Goal: Task Accomplishment & Management: Use online tool/utility

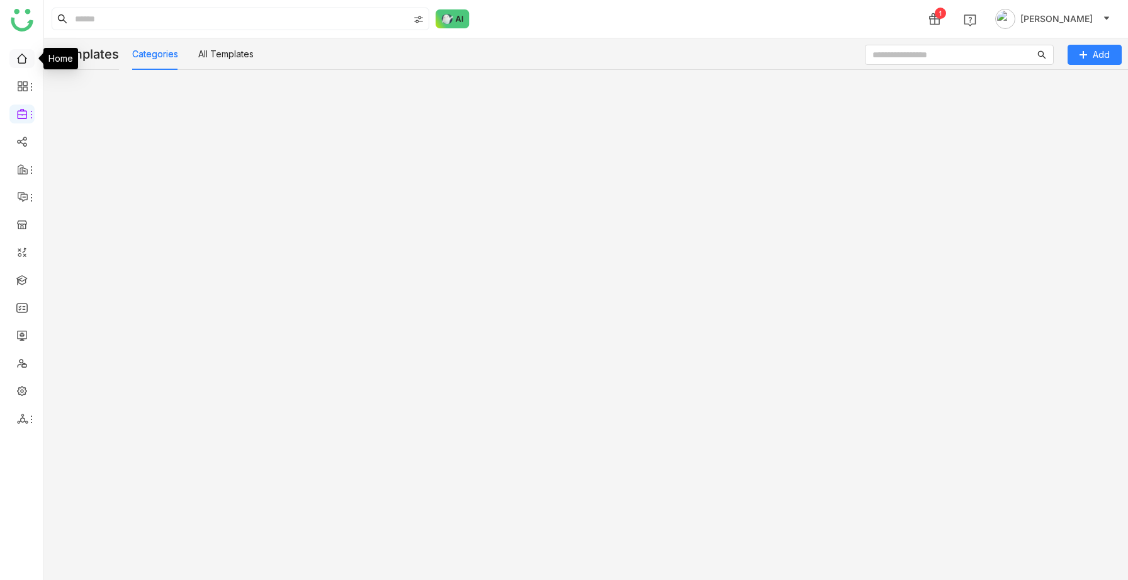
click at [21, 59] on link at bounding box center [21, 57] width 11 height 11
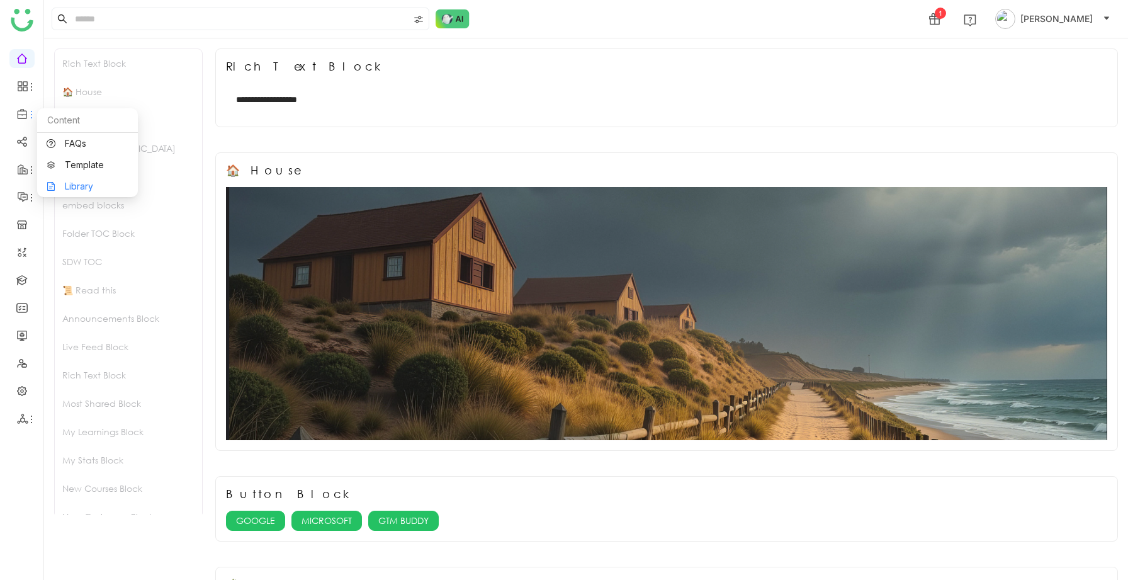
click at [88, 189] on link "Library" at bounding box center [88, 186] width 82 height 9
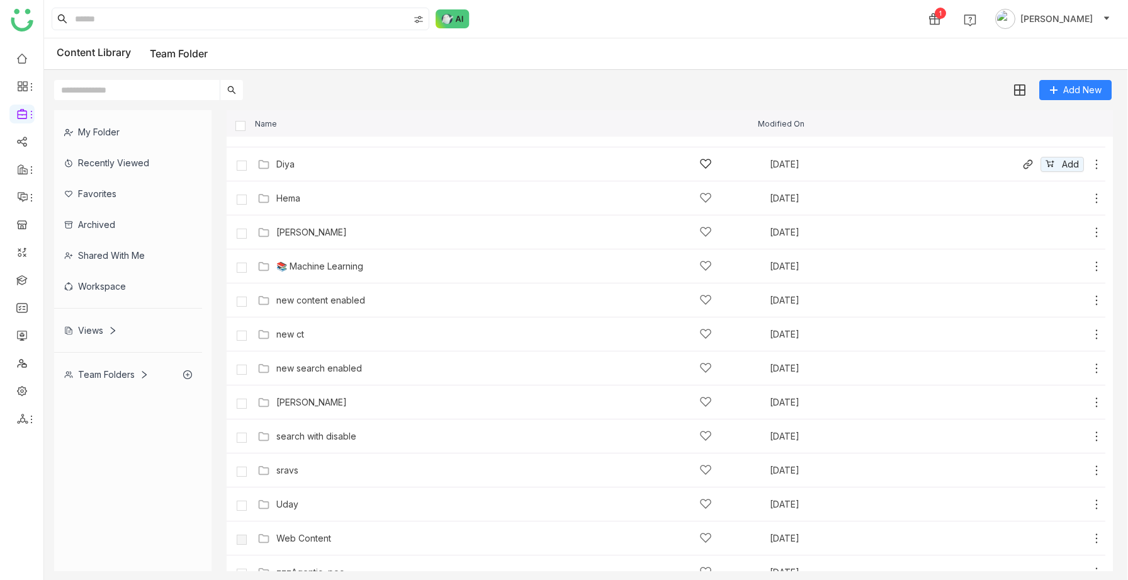
scroll to position [211, 0]
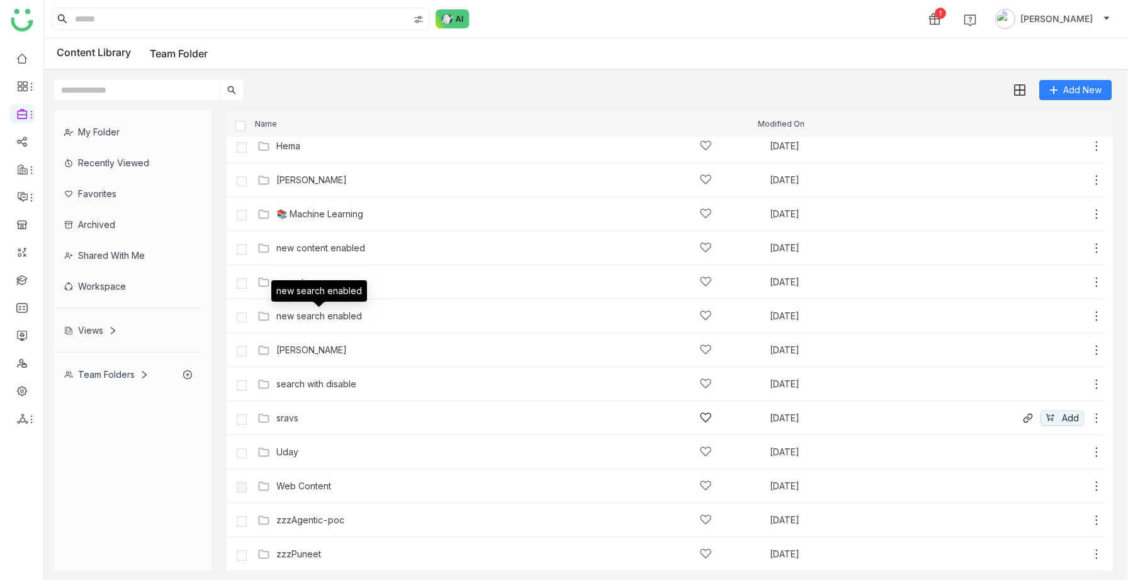
click at [271, 422] on div "sravs" at bounding box center [498, 417] width 483 height 13
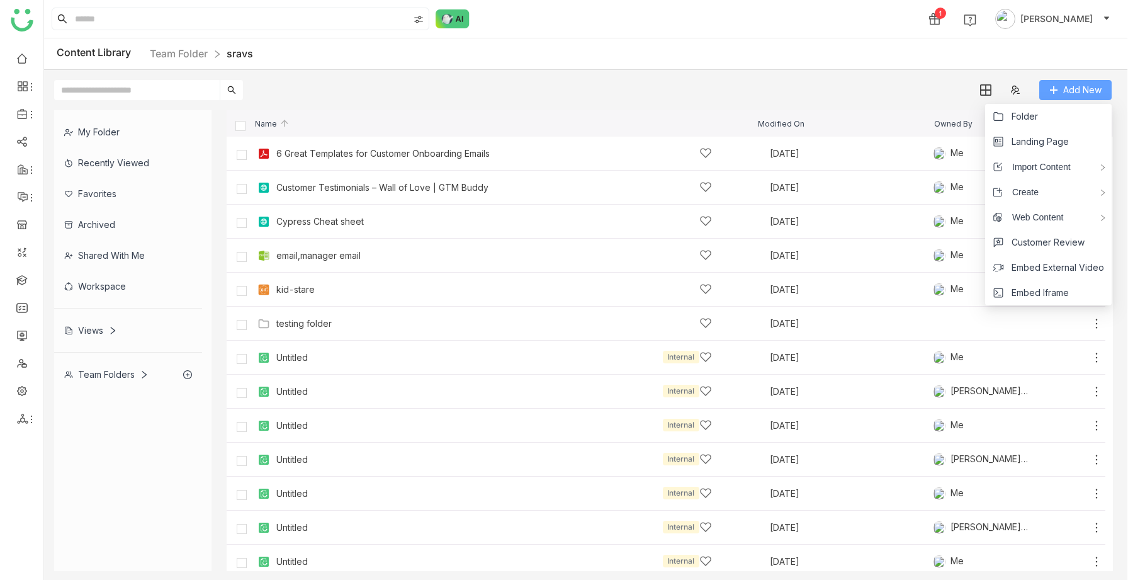
click at [1055, 94] on icon at bounding box center [1053, 90] width 9 height 9
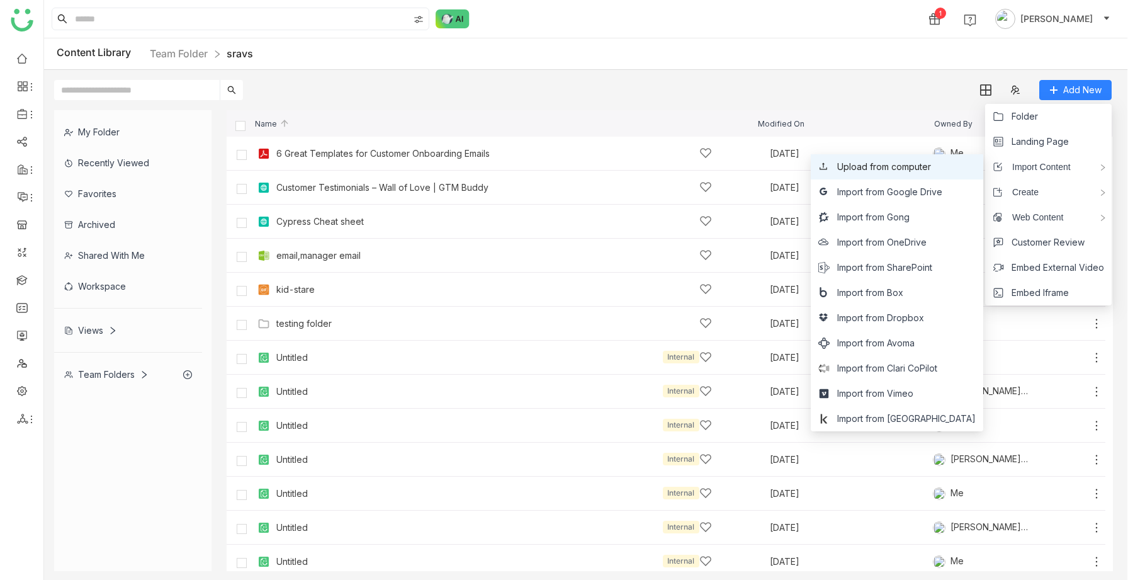
click at [940, 176] on li "Upload from computer" at bounding box center [897, 166] width 172 height 25
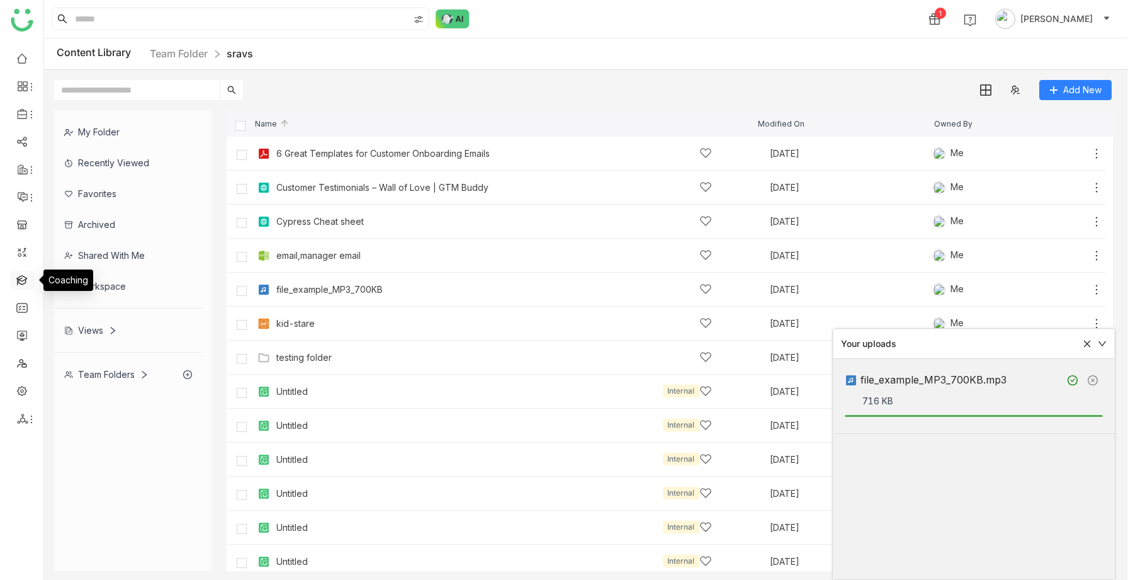
click at [20, 279] on link at bounding box center [21, 279] width 11 height 11
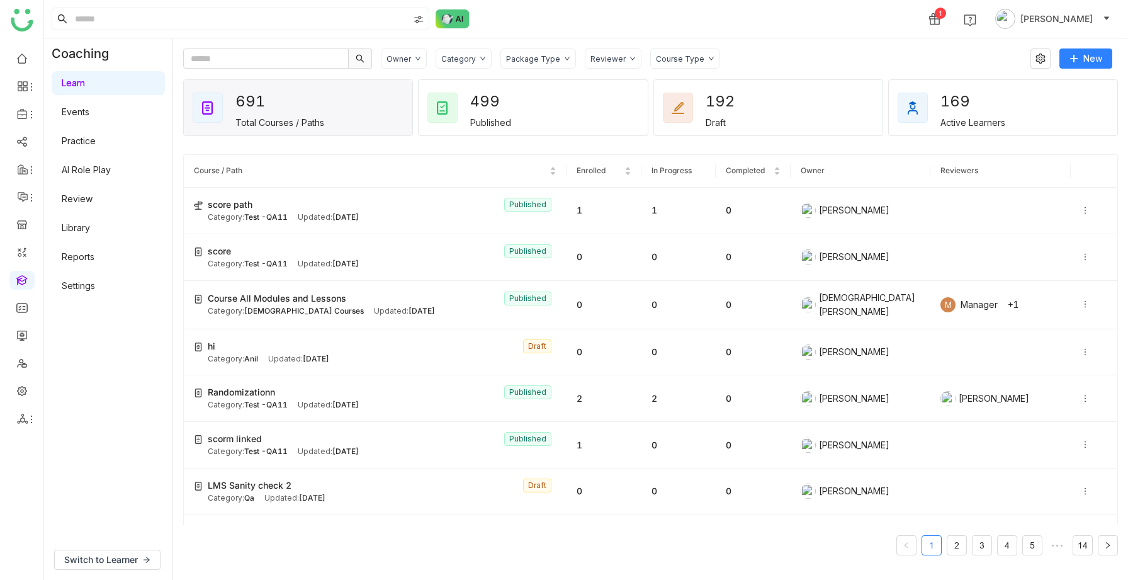
click at [96, 141] on link "Practice" at bounding box center [79, 140] width 34 height 11
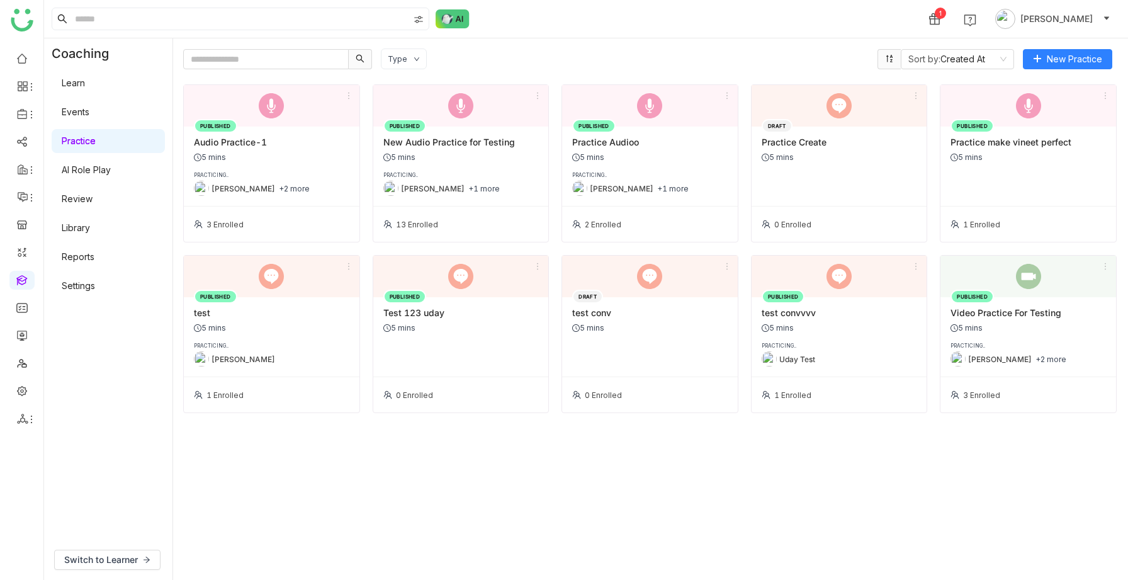
click at [259, 172] on div "PRACTICING.." at bounding box center [271, 175] width 155 height 6
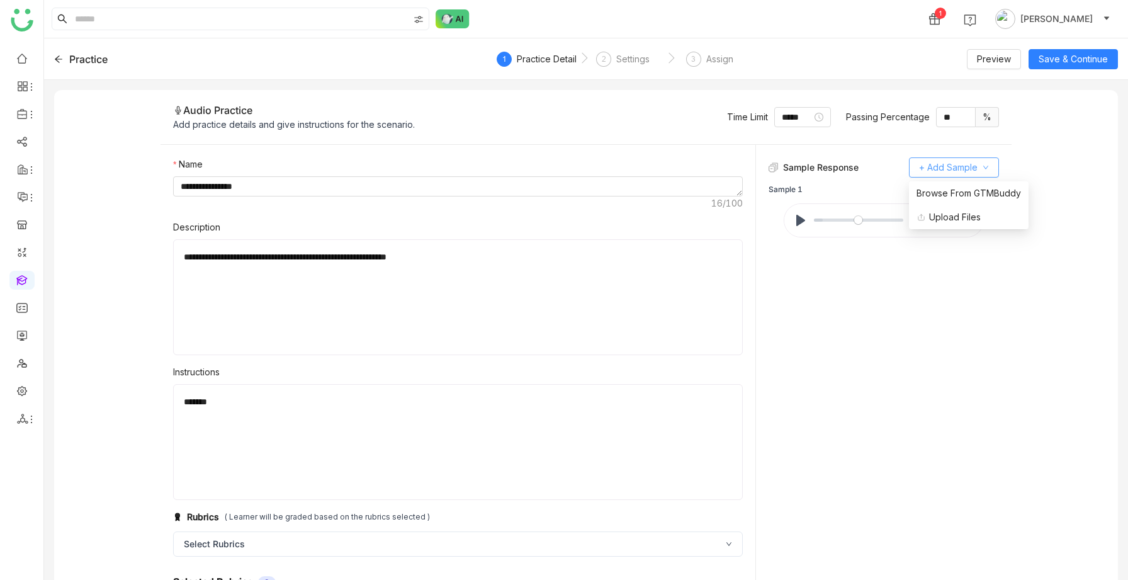
click at [959, 167] on span "+ Add Sample" at bounding box center [948, 168] width 59 height 14
click at [950, 189] on span "Browse From GTMBuddy" at bounding box center [968, 193] width 104 height 14
